Goal: Task Accomplishment & Management: Use online tool/utility

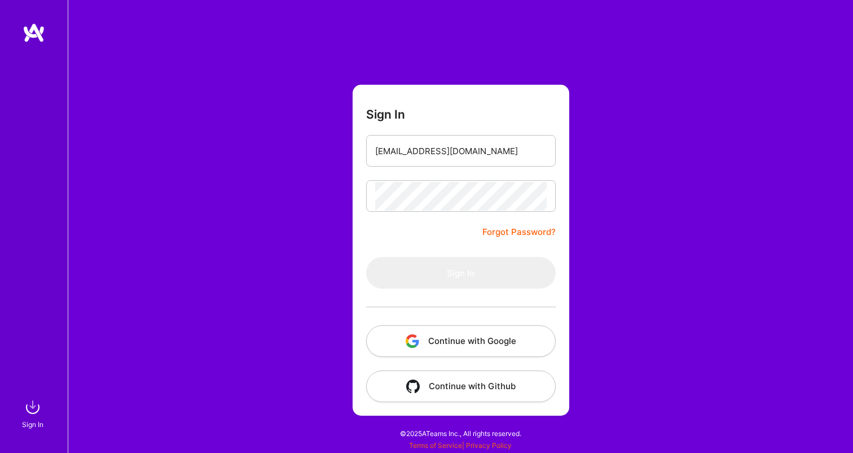
type input "[EMAIL_ADDRESS][DOMAIN_NAME]"
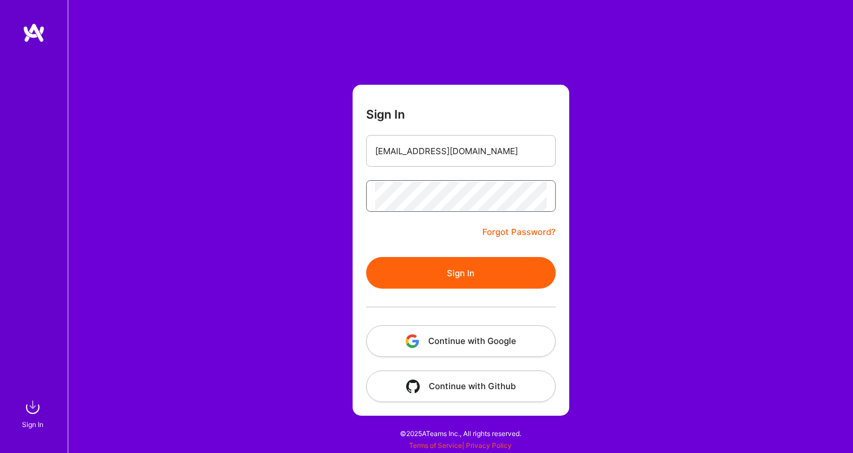
click at [460, 273] on button "Sign In" at bounding box center [461, 273] width 190 height 32
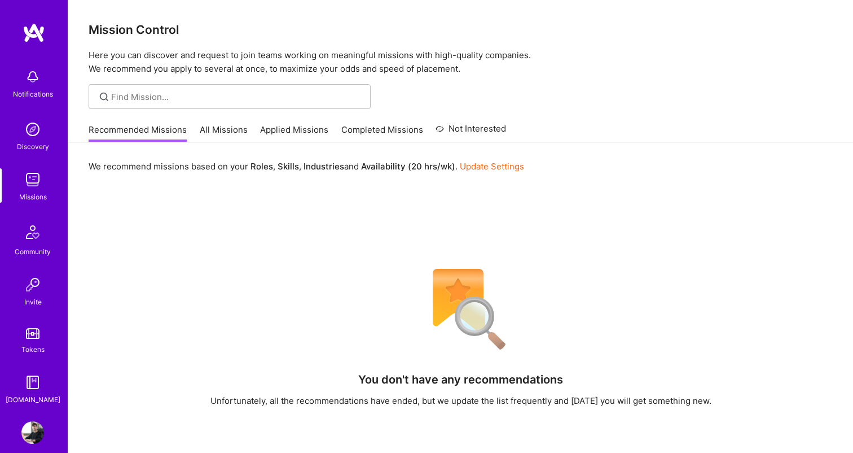
click at [227, 125] on link "All Missions" at bounding box center [224, 133] width 48 height 19
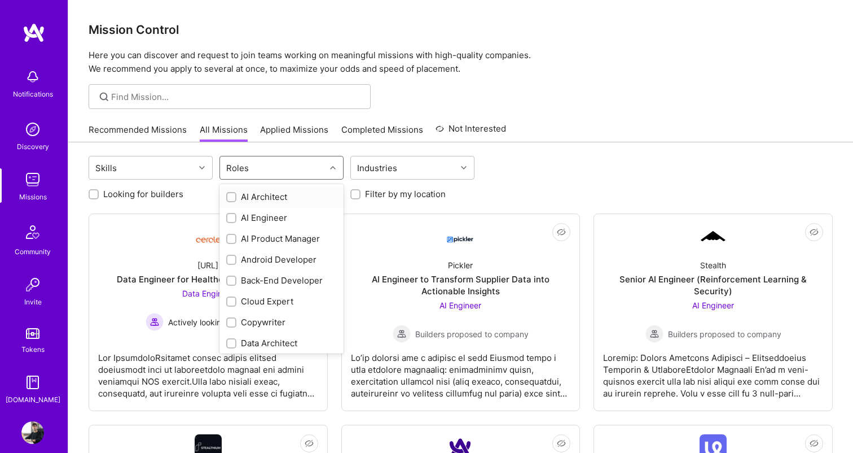
click at [271, 168] on div "Roles" at bounding box center [273, 167] width 106 height 23
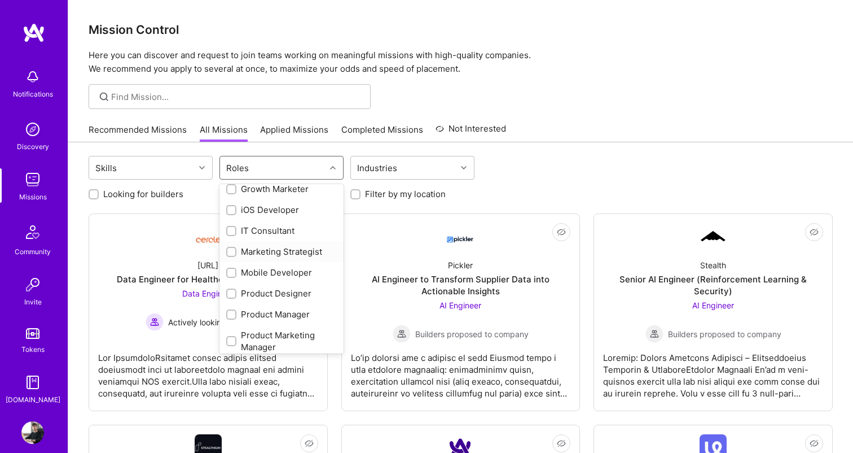
scroll to position [350, 0]
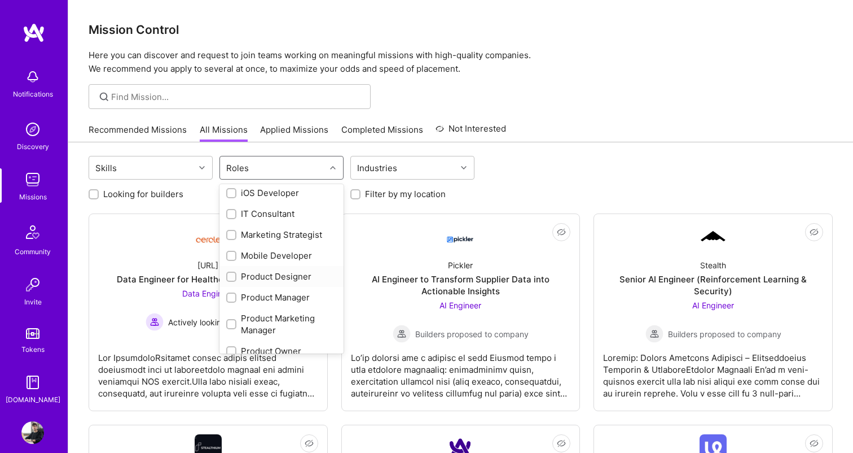
click at [282, 269] on div "Product Designer" at bounding box center [282, 276] width 124 height 21
checkbox input "true"
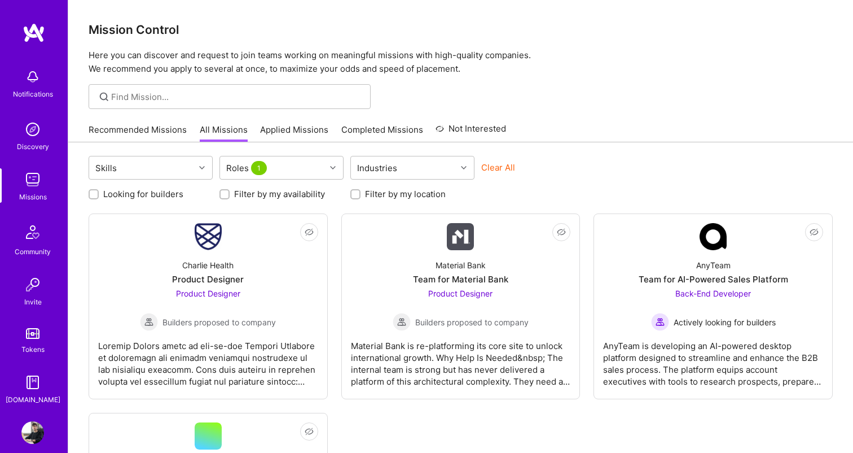
click at [577, 187] on div "Looking for builders Filter by my availability Filter by my location" at bounding box center [461, 190] width 744 height 17
